Goal: Find specific fact: Find specific page/section

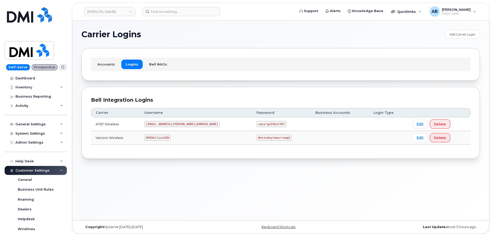
click at [170, 137] on code "DMIRollinsVZW" at bounding box center [157, 138] width 26 height 6
copy code "DMIRollinsVZW"
click at [257, 139] on code "Nottodaytomorrow@2" at bounding box center [274, 138] width 35 height 6
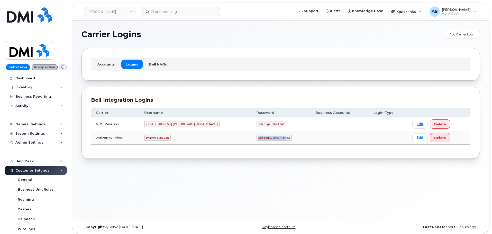
click at [257, 139] on code "Nottodaytomorrow@2" at bounding box center [274, 138] width 35 height 6
copy code "Nottodaytomorrow@2"
